Goal: Task Accomplishment & Management: Manage account settings

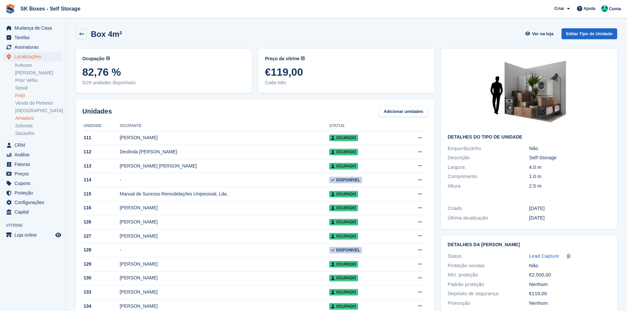
click at [18, 120] on link "Amadora" at bounding box center [38, 118] width 47 height 6
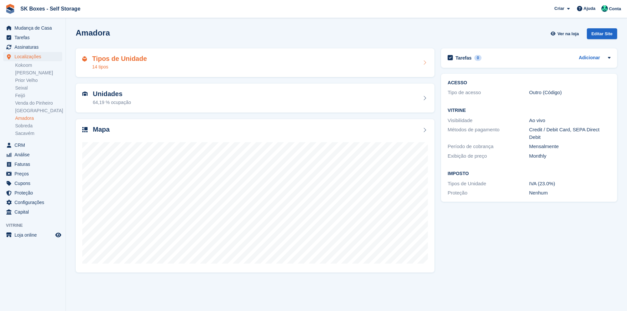
click at [174, 60] on div "Tipos de Unidade 14 tipos" at bounding box center [255, 63] width 346 height 16
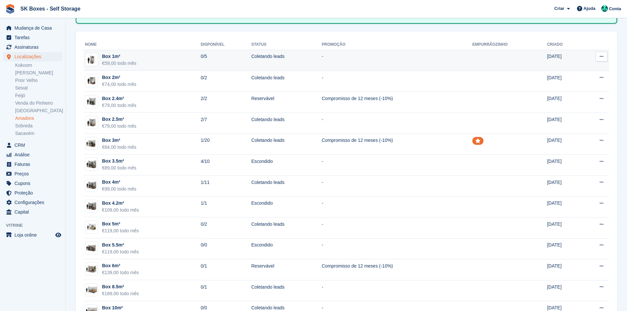
scroll to position [99, 0]
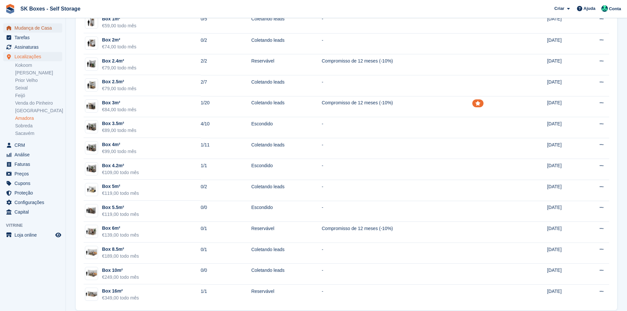
click at [34, 29] on span "Mudança de Casa" at bounding box center [34, 27] width 40 height 9
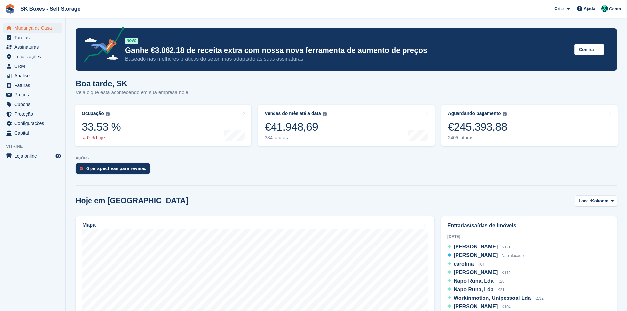
click at [85, 175] on link "6 perspectivas para revisão" at bounding box center [115, 170] width 78 height 14
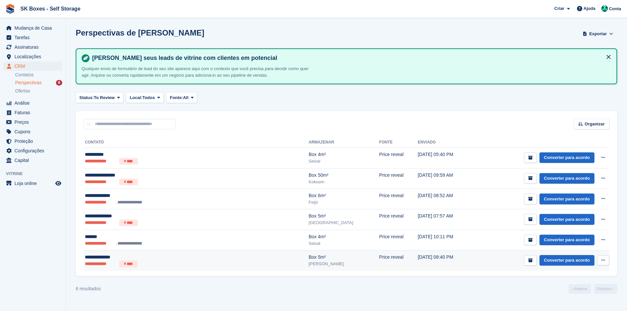
click at [161, 266] on ul "**********" at bounding box center [155, 264] width 141 height 7
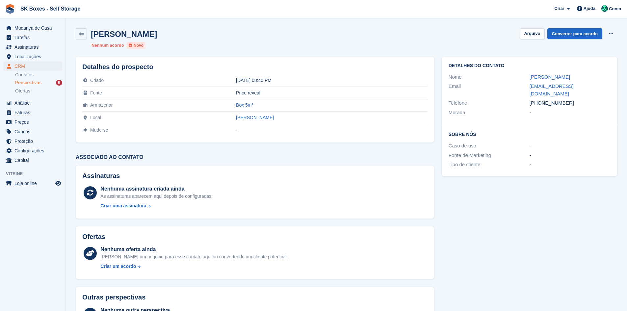
drag, startPoint x: 524, startPoint y: 76, endPoint x: 581, endPoint y: 76, distance: 56.6
click at [581, 76] on div "Nome [PERSON_NAME]" at bounding box center [530, 77] width 162 height 10
copy div "Rodrigo Ponichi"
drag, startPoint x: 544, startPoint y: 126, endPoint x: 548, endPoint y: 119, distance: 8.1
click at [545, 131] on h2 "Sobre Nós" at bounding box center [530, 134] width 162 height 7
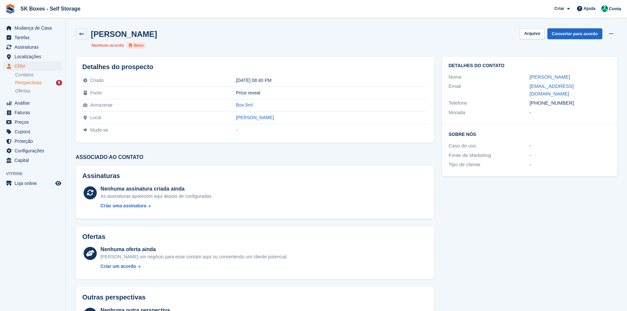
drag, startPoint x: 567, startPoint y: 98, endPoint x: 541, endPoint y: 99, distance: 25.7
click at [541, 99] on div "+351910574449" at bounding box center [570, 103] width 81 height 8
copy div "910574449"
drag, startPoint x: 517, startPoint y: 87, endPoint x: 522, endPoint y: 85, distance: 5.9
click at [517, 87] on div "Email" at bounding box center [489, 90] width 81 height 15
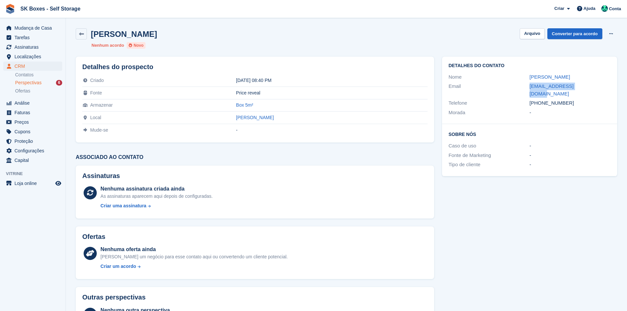
drag, startPoint x: 528, startPoint y: 85, endPoint x: 590, endPoint y: 86, distance: 61.9
click at [590, 86] on div "Email roponichi@hotmail.com" at bounding box center [530, 90] width 162 height 17
copy div "roponichi@hotmail.com"
click at [34, 57] on span "Localizações" at bounding box center [34, 56] width 40 height 9
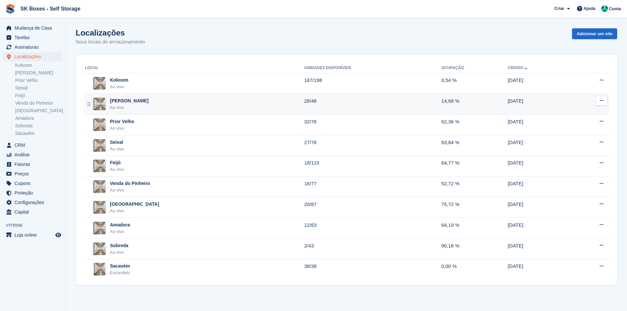
click at [181, 100] on div "Amadora II Ao vivo" at bounding box center [194, 104] width 219 height 14
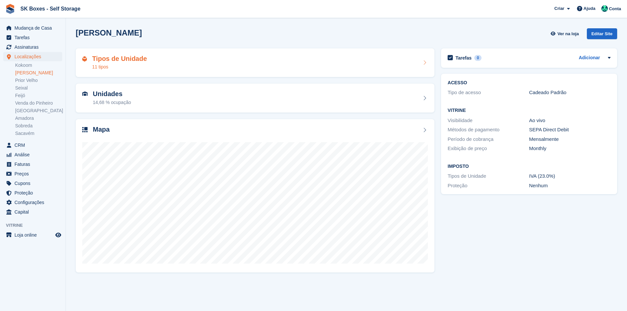
click at [169, 69] on div "Tipos de Unidade 11 tipos" at bounding box center [255, 63] width 346 height 16
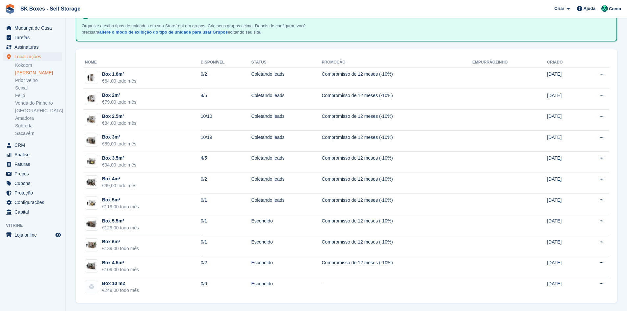
scroll to position [45, 0]
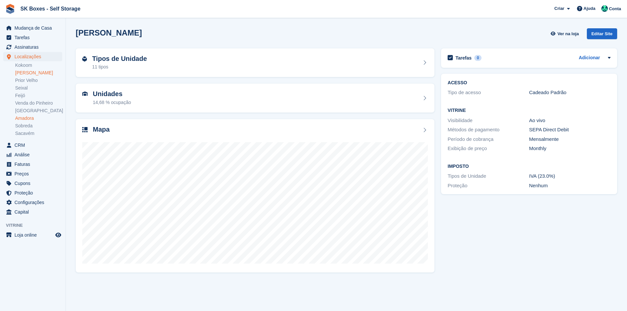
click at [32, 120] on link "Amadora" at bounding box center [38, 118] width 47 height 6
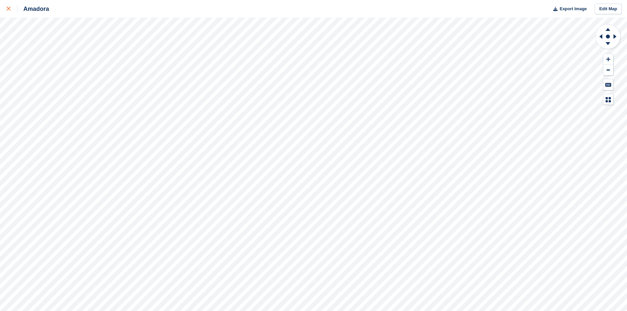
click at [11, 13] on link at bounding box center [8, 9] width 17 height 18
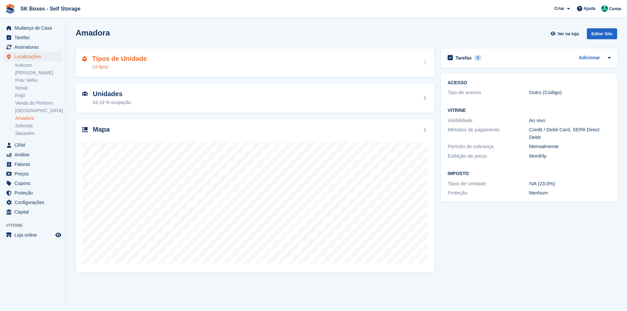
click at [140, 55] on h2 "Tipos de Unidade" at bounding box center [119, 59] width 55 height 8
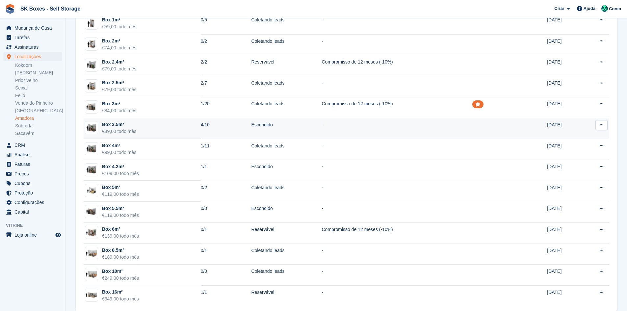
scroll to position [108, 0]
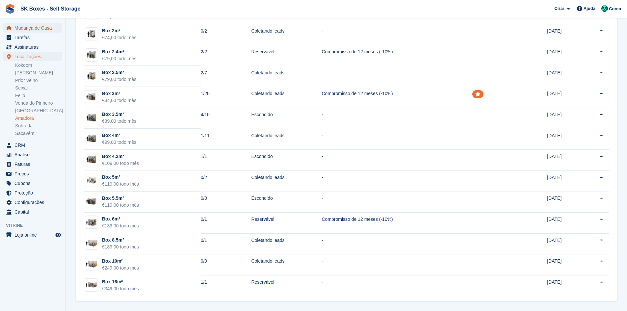
click at [41, 28] on span "Mudança de Casa" at bounding box center [34, 27] width 40 height 9
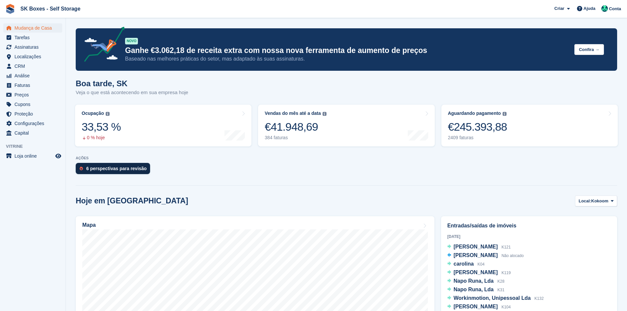
click at [118, 171] on div "6 perspectivas para revisão" at bounding box center [116, 168] width 61 height 5
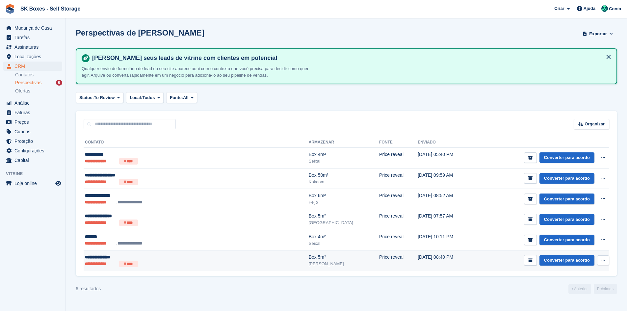
click at [309, 258] on div "Box 5m²" at bounding box center [344, 257] width 70 height 7
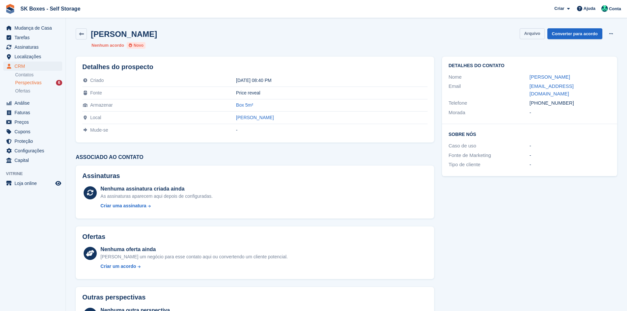
drag, startPoint x: 539, startPoint y: 32, endPoint x: 535, endPoint y: 33, distance: 3.4
click at [539, 32] on button "Arquivo" at bounding box center [532, 33] width 25 height 11
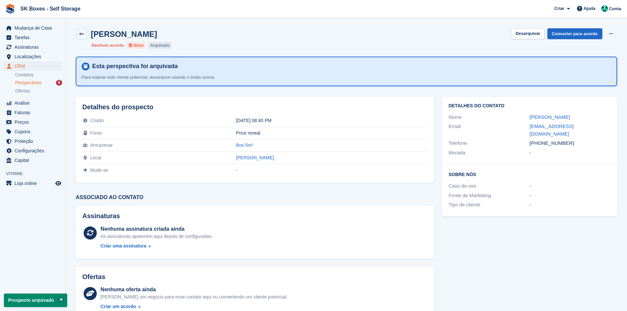
click at [39, 84] on span "Perspectivas" at bounding box center [28, 83] width 26 height 6
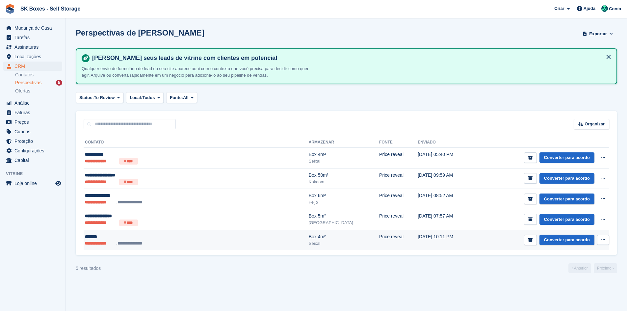
click at [309, 240] on div "Box 4m²" at bounding box center [344, 236] width 70 height 7
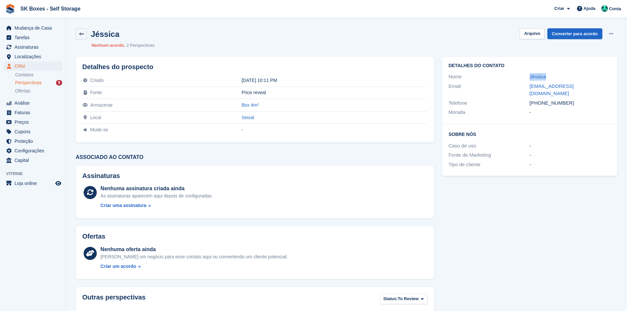
drag, startPoint x: 517, startPoint y: 77, endPoint x: 565, endPoint y: 77, distance: 47.7
click at [565, 77] on div "Nome Jéssica" at bounding box center [530, 77] width 162 height 10
copy div "Jéssica"
drag, startPoint x: 579, startPoint y: 94, endPoint x: 542, endPoint y: 96, distance: 37.0
click at [542, 99] on div "+351926135487" at bounding box center [570, 103] width 81 height 8
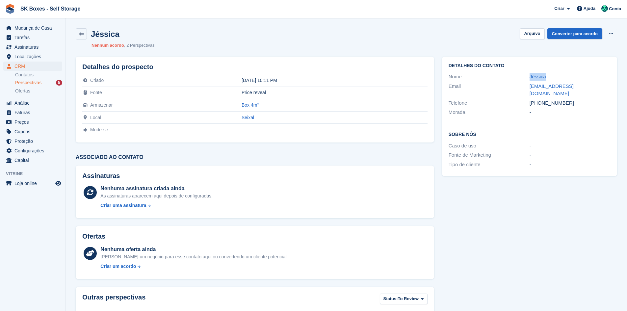
copy div "926135487"
drag, startPoint x: 526, startPoint y: 86, endPoint x: 597, endPoint y: 85, distance: 70.8
click at [597, 85] on div "Email jessy_filipa95@hotmail.com" at bounding box center [530, 90] width 162 height 17
copy div "jessy_filipa95@hotmail.com"
drag, startPoint x: 570, startPoint y: 98, endPoint x: 542, endPoint y: 99, distance: 28.0
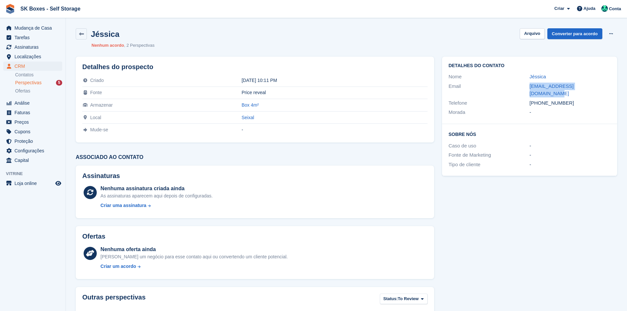
click at [542, 99] on div "+351926135487" at bounding box center [570, 103] width 81 height 8
copy div "926135487"
click at [532, 38] on button "Arquivo" at bounding box center [532, 33] width 25 height 11
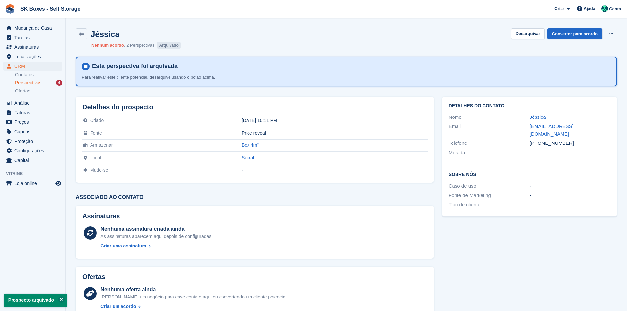
click at [40, 81] on span "Perspectivas" at bounding box center [28, 83] width 26 height 6
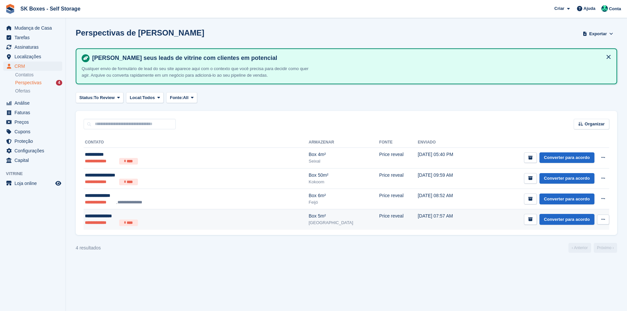
click at [131, 214] on div "**********" at bounding box center [155, 216] width 141 height 7
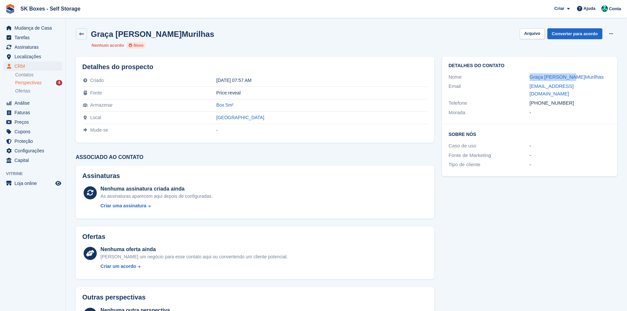
drag, startPoint x: 527, startPoint y: 77, endPoint x: 568, endPoint y: 76, distance: 41.2
click at [568, 76] on div "Nome Graça R.Murilhas" at bounding box center [530, 77] width 162 height 10
copy div "Graça R.Murilhas"
drag, startPoint x: 527, startPoint y: 83, endPoint x: 590, endPoint y: 83, distance: 63.6
click at [590, 83] on div "Email gracamurilha@hotmail.com" at bounding box center [530, 90] width 162 height 17
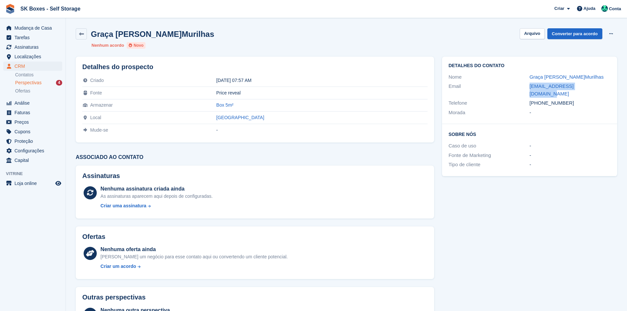
copy div "gracamurilha@hotmail.com"
drag, startPoint x: 571, startPoint y: 97, endPoint x: 542, endPoint y: 95, distance: 28.7
click at [542, 99] on div "+351934304182" at bounding box center [570, 103] width 81 height 8
copy div "934304182"
drag, startPoint x: 562, startPoint y: 112, endPoint x: 577, endPoint y: 102, distance: 18.2
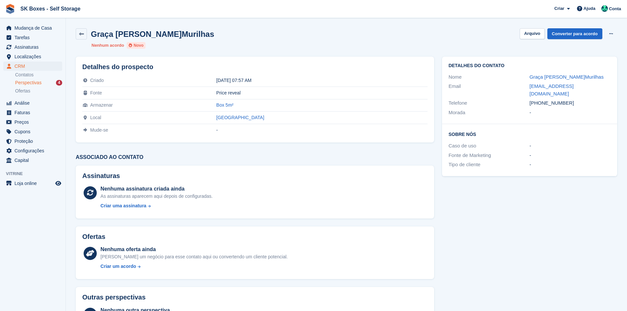
click at [563, 112] on div "Detalhes do contato Nome Graça R.Murilhas Email gracamurilha@hotmail.com Telefo…" at bounding box center [529, 91] width 175 height 68
drag, startPoint x: 573, startPoint y: 96, endPoint x: 541, endPoint y: 98, distance: 32.0
click at [541, 99] on div "+351934304182" at bounding box center [570, 103] width 81 height 8
copy div "934304182"
click at [530, 34] on button "Arquivo" at bounding box center [532, 33] width 25 height 11
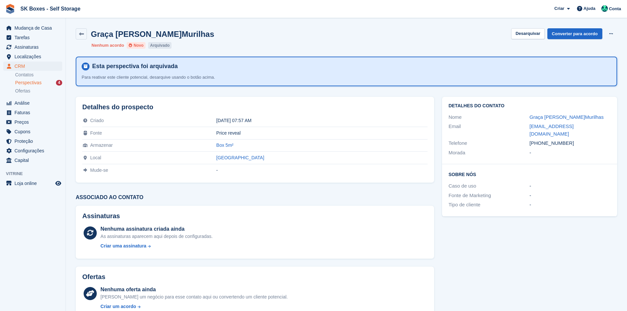
click at [40, 84] on span "Perspectivas" at bounding box center [28, 83] width 26 height 6
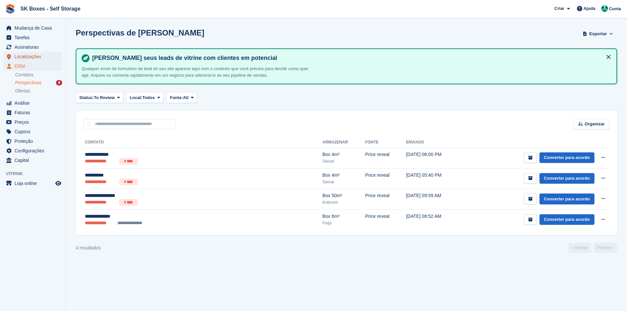
click at [27, 56] on span "Localizações" at bounding box center [34, 56] width 40 height 9
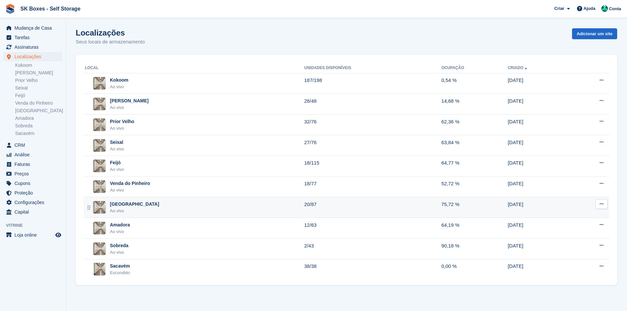
click at [142, 208] on div "Setúbal Ao vivo" at bounding box center [194, 208] width 219 height 14
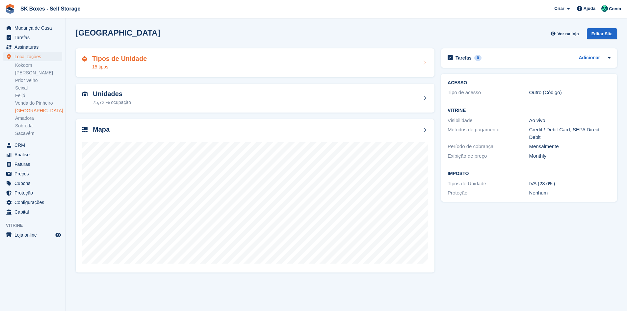
click at [209, 68] on div "Tipos de Unidade 15 tipos" at bounding box center [255, 63] width 346 height 16
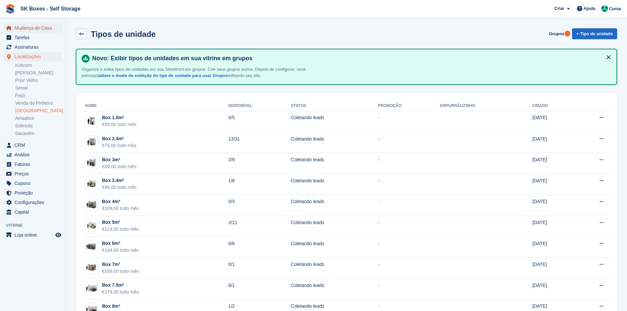
click at [29, 29] on span "Mudança de Casa" at bounding box center [34, 27] width 40 height 9
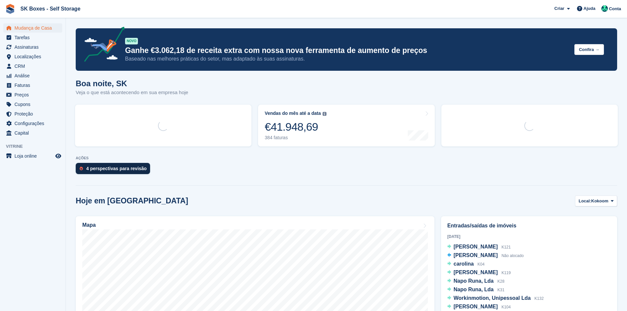
click at [124, 168] on div "4 perspectivas para revisão" at bounding box center [116, 168] width 61 height 5
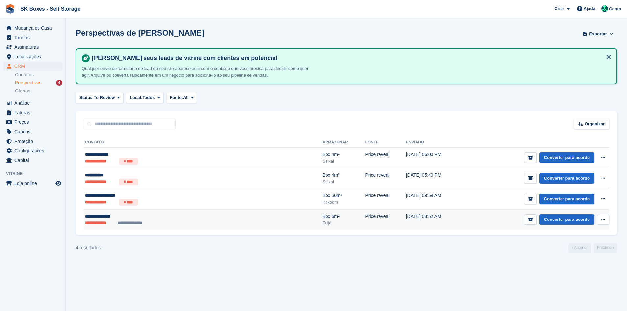
click at [182, 220] on ul "**********" at bounding box center [155, 223] width 141 height 7
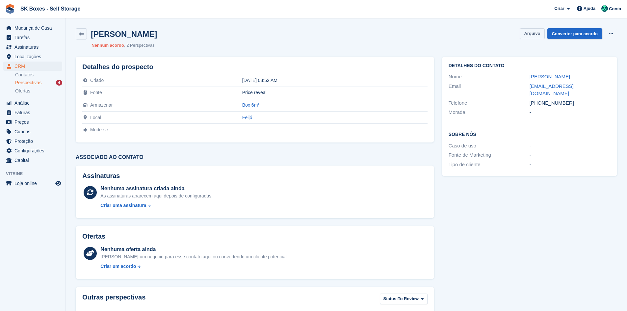
click at [545, 32] on button "Arquivo" at bounding box center [532, 33] width 25 height 11
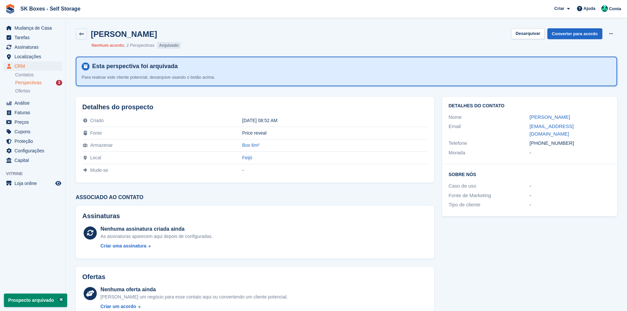
click at [42, 82] on div "Perspectivas 3" at bounding box center [38, 83] width 47 height 6
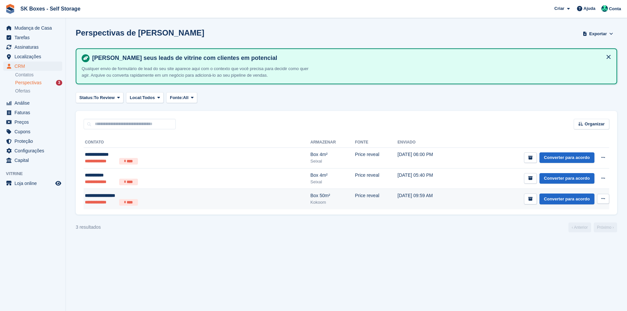
click at [167, 202] on ul "**********" at bounding box center [149, 202] width 128 height 7
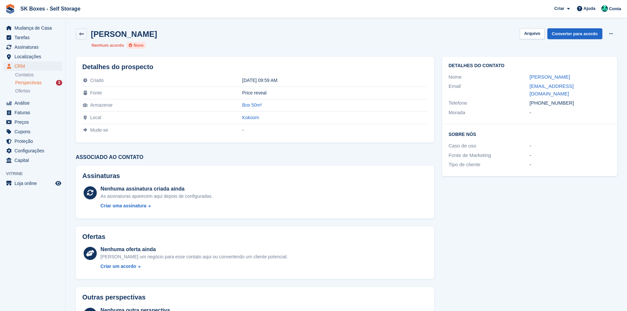
drag, startPoint x: 558, startPoint y: 76, endPoint x: 588, endPoint y: 77, distance: 31.0
click at [588, 77] on div "Nome [PERSON_NAME]" at bounding box center [530, 77] width 162 height 10
copy div "[PERSON_NAME]"
drag, startPoint x: 523, startPoint y: 89, endPoint x: 611, endPoint y: 86, distance: 88.3
click at [611, 86] on div "Detalhes do contato Nome [PERSON_NAME] Email [EMAIL_ADDRESS][DOMAIN_NAME] Telef…" at bounding box center [529, 91] width 175 height 68
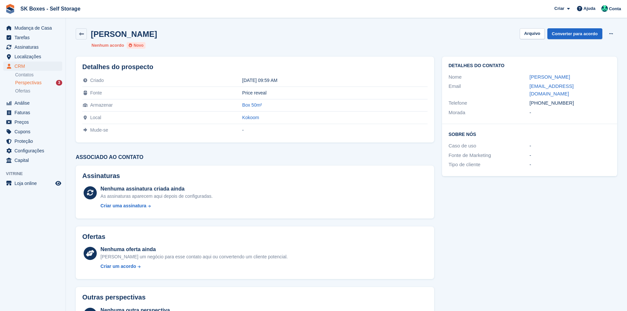
copy div "[EMAIL_ADDRESS][DOMAIN_NAME]"
drag, startPoint x: 568, startPoint y: 97, endPoint x: 541, endPoint y: 97, distance: 26.4
click at [541, 99] on div "+351917600133" at bounding box center [570, 103] width 81 height 8
copy div "917600133"
click at [536, 34] on button "Arquivo" at bounding box center [532, 33] width 25 height 11
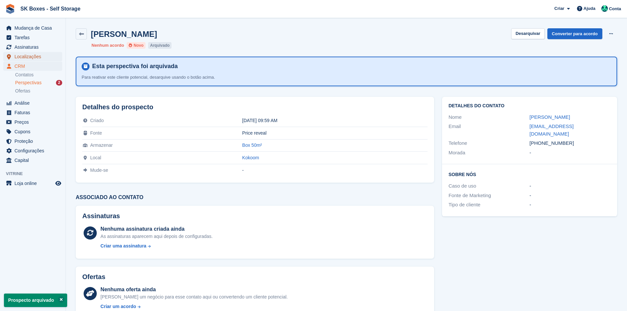
drag, startPoint x: 29, startPoint y: 57, endPoint x: 39, endPoint y: 62, distance: 11.2
click at [29, 57] on span "Localizações" at bounding box center [34, 56] width 40 height 9
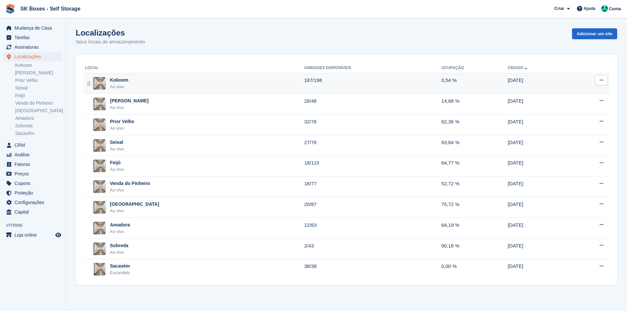
click at [137, 87] on div "Kokoom Ao vivo" at bounding box center [194, 84] width 219 height 14
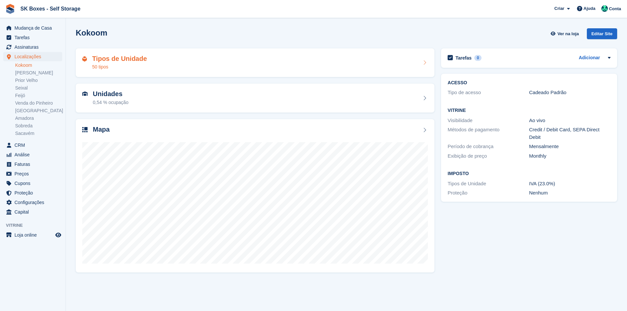
click at [191, 65] on div "Tipos de Unidade 50 tipos" at bounding box center [255, 63] width 346 height 16
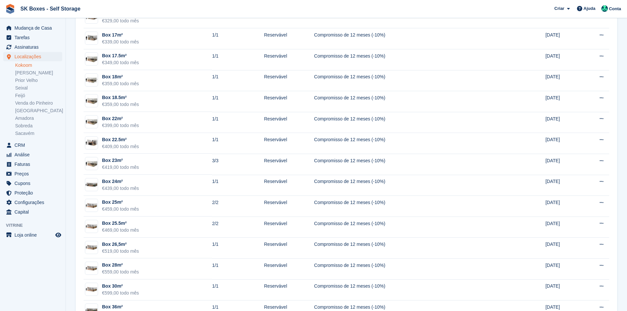
scroll to position [862, 0]
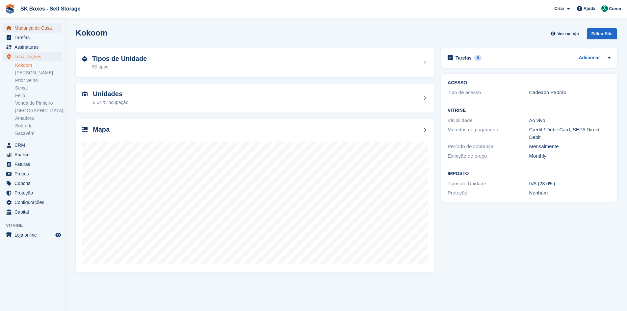
click at [37, 24] on span "Mudança de Casa" at bounding box center [34, 27] width 40 height 9
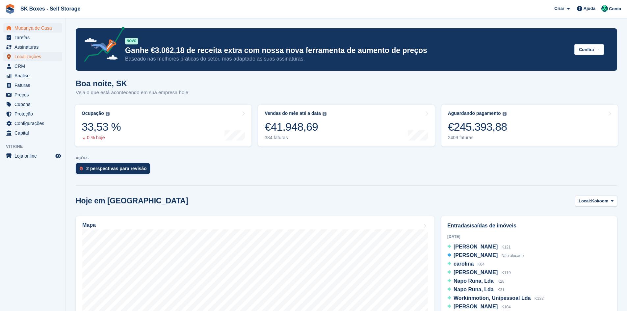
click at [37, 58] on span "Localizações" at bounding box center [34, 56] width 40 height 9
click at [40, 25] on span "Mudança de Casa" at bounding box center [34, 27] width 40 height 9
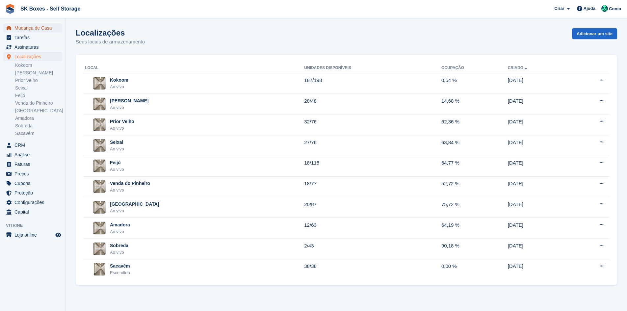
click at [36, 24] on span "Mudança de Casa" at bounding box center [34, 27] width 40 height 9
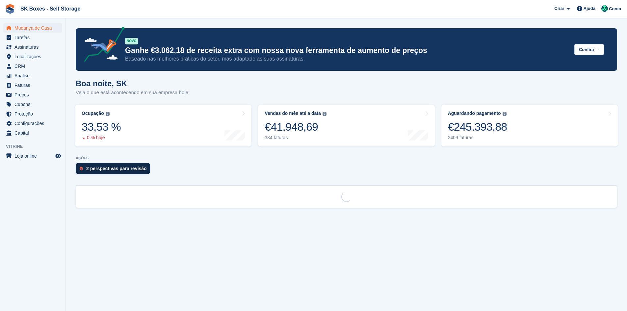
click at [120, 171] on div "2 perspectivas para revisão" at bounding box center [116, 168] width 61 height 5
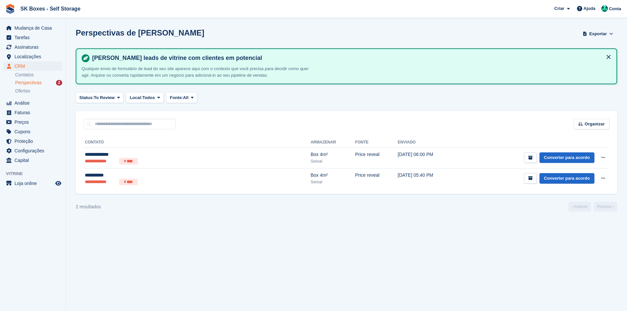
click at [27, 85] on span "Perspectivas" at bounding box center [28, 83] width 26 height 6
click at [28, 74] on link "Contatos" at bounding box center [38, 75] width 47 height 6
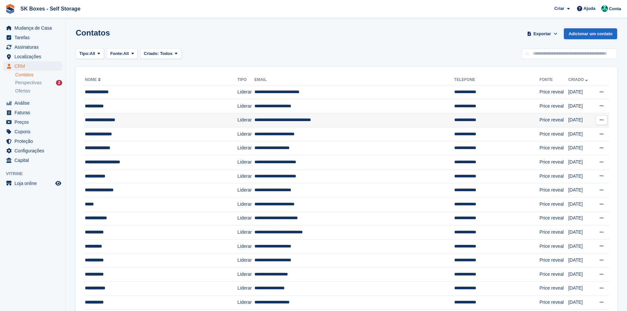
click at [123, 118] on div "**********" at bounding box center [149, 120] width 129 height 7
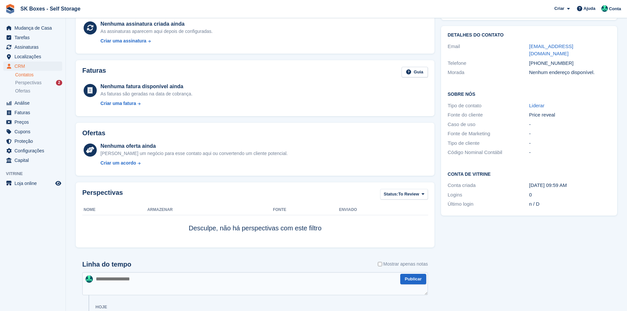
scroll to position [96, 0]
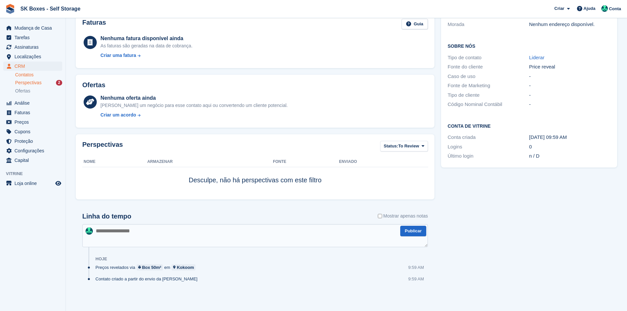
click at [44, 81] on div "Perspectivas 2" at bounding box center [38, 83] width 47 height 6
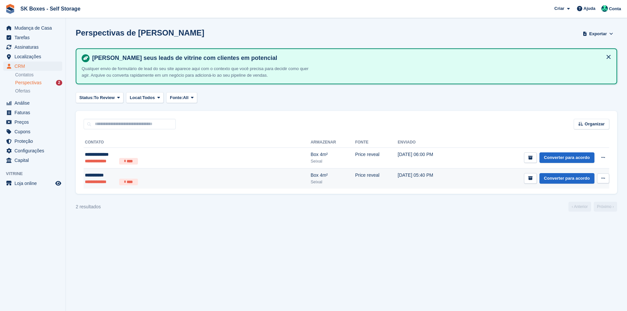
click at [197, 183] on ul "**********" at bounding box center [149, 182] width 128 height 7
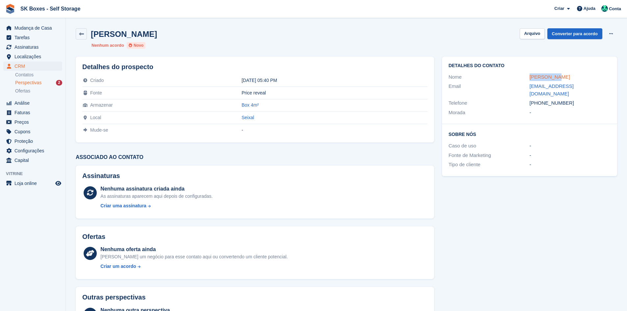
drag, startPoint x: 528, startPoint y: 75, endPoint x: 556, endPoint y: 75, distance: 27.7
click at [556, 75] on div "Nome Sarah Lemos" at bounding box center [530, 77] width 162 height 10
copy div "Sarah Lemo"
drag, startPoint x: 580, startPoint y: 97, endPoint x: 541, endPoint y: 98, distance: 38.9
click at [541, 99] on div "+351914217632" at bounding box center [570, 103] width 81 height 8
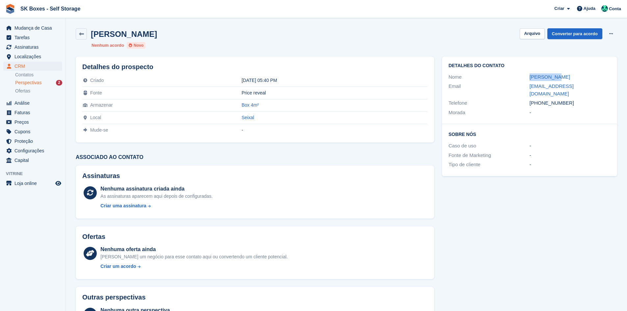
copy div "914217632"
drag, startPoint x: 524, startPoint y: 84, endPoint x: 587, endPoint y: 83, distance: 63.6
click at [587, 83] on div "Email sarahlemos.f@gmail.com" at bounding box center [530, 90] width 162 height 17
copy div "sarahlemos.f@gmail.com"
click at [528, 37] on button "Arquivo" at bounding box center [532, 33] width 25 height 11
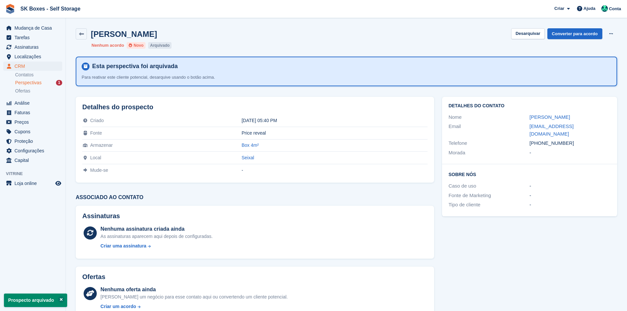
click at [36, 86] on li "Perspectivas 1" at bounding box center [40, 83] width 50 height 8
click at [38, 81] on span "Perspectivas" at bounding box center [28, 83] width 26 height 6
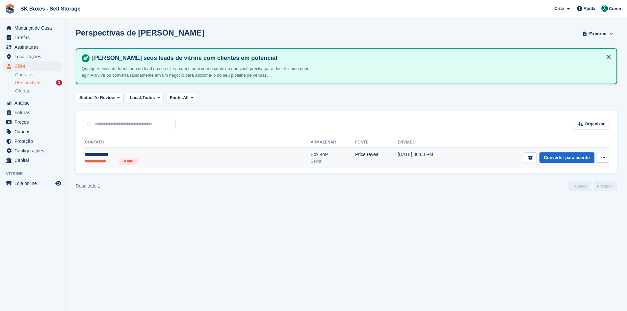
click at [97, 152] on div "**********" at bounding box center [149, 154] width 128 height 7
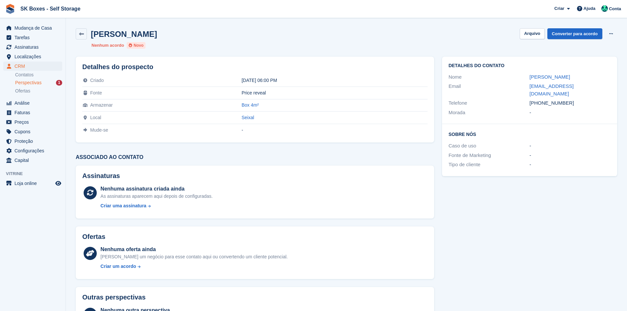
copy div "[PERSON_NAME]"
drag, startPoint x: 519, startPoint y: 78, endPoint x: 569, endPoint y: 75, distance: 49.8
click at [569, 75] on div "Nome [PERSON_NAME]" at bounding box center [530, 77] width 162 height 10
drag, startPoint x: 574, startPoint y: 104, endPoint x: 542, endPoint y: 94, distance: 33.3
click at [542, 94] on div "Detalhes do contato Nome [PERSON_NAME] Email [EMAIL_ADDRESS][DOMAIN_NAME] Telef…" at bounding box center [529, 91] width 175 height 68
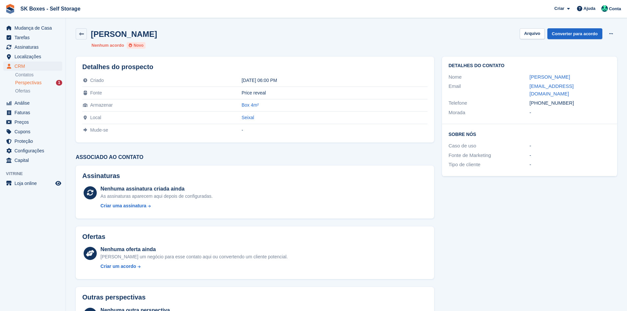
copy div "964190031 Morada -"
drag, startPoint x: 527, startPoint y: 89, endPoint x: 602, endPoint y: 90, distance: 75.4
click at [601, 90] on div "Email [EMAIL_ADDRESS][DOMAIN_NAME]" at bounding box center [530, 90] width 162 height 17
copy div "[EMAIL_ADDRESS][DOMAIN_NAME]"
click at [527, 34] on button "Arquivo" at bounding box center [532, 33] width 25 height 11
